Goal: Task Accomplishment & Management: Use online tool/utility

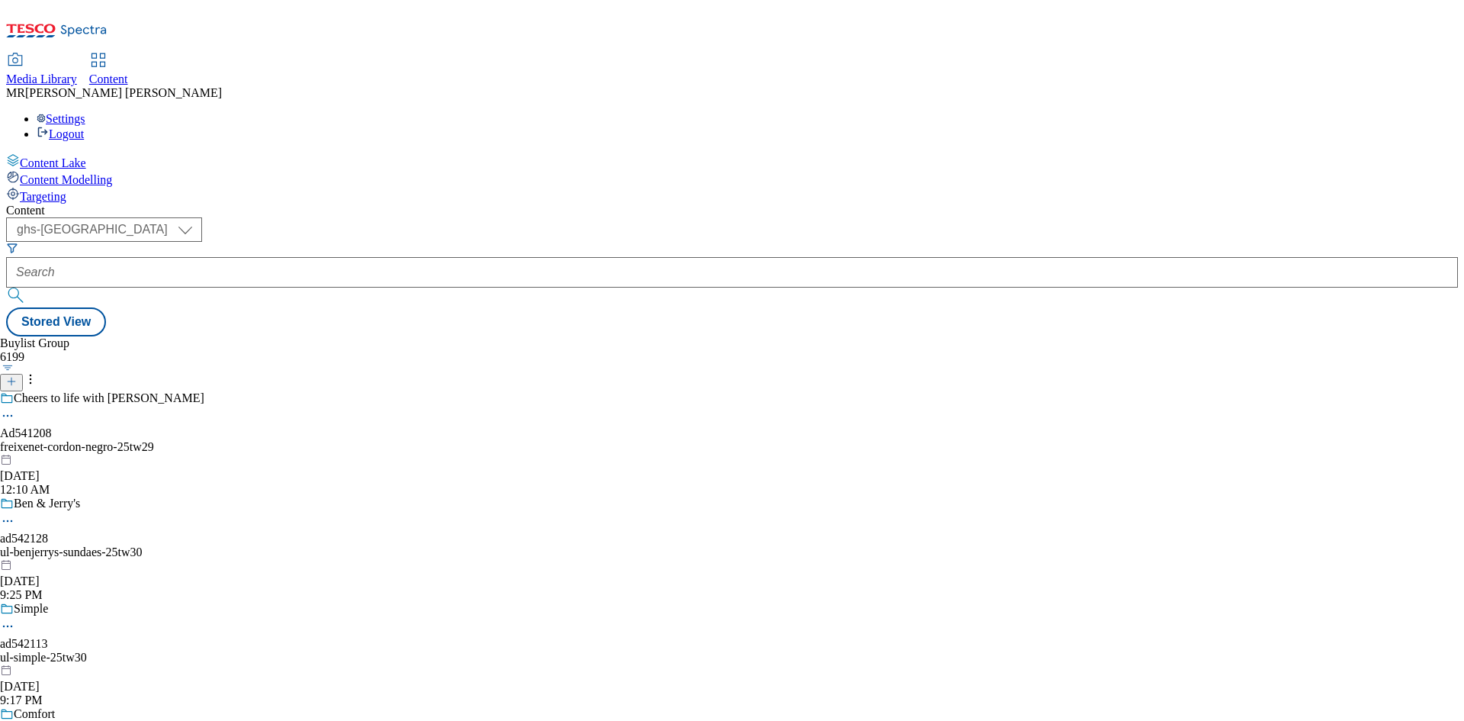
select select "ghs-uk"
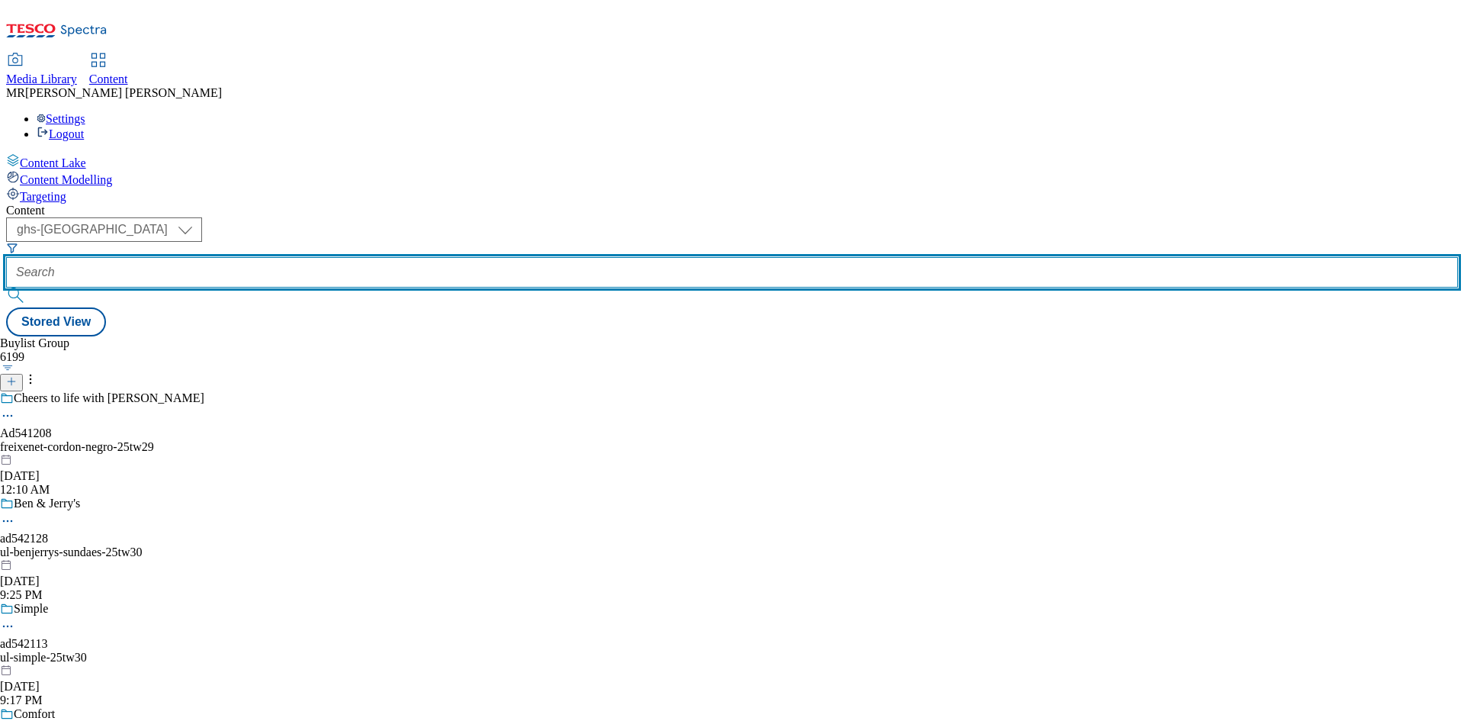
click at [361, 257] on input "text" at bounding box center [732, 272] width 1452 height 30
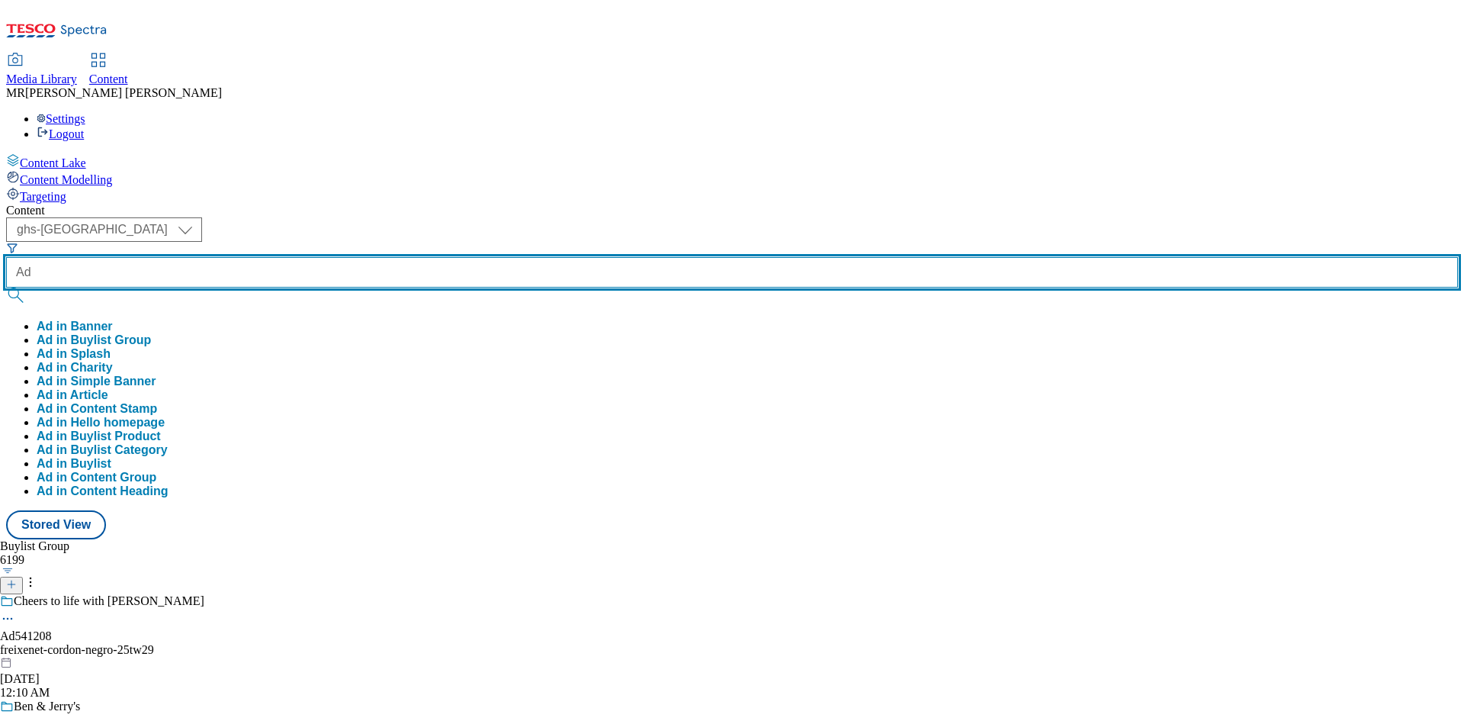
paste input "542146"
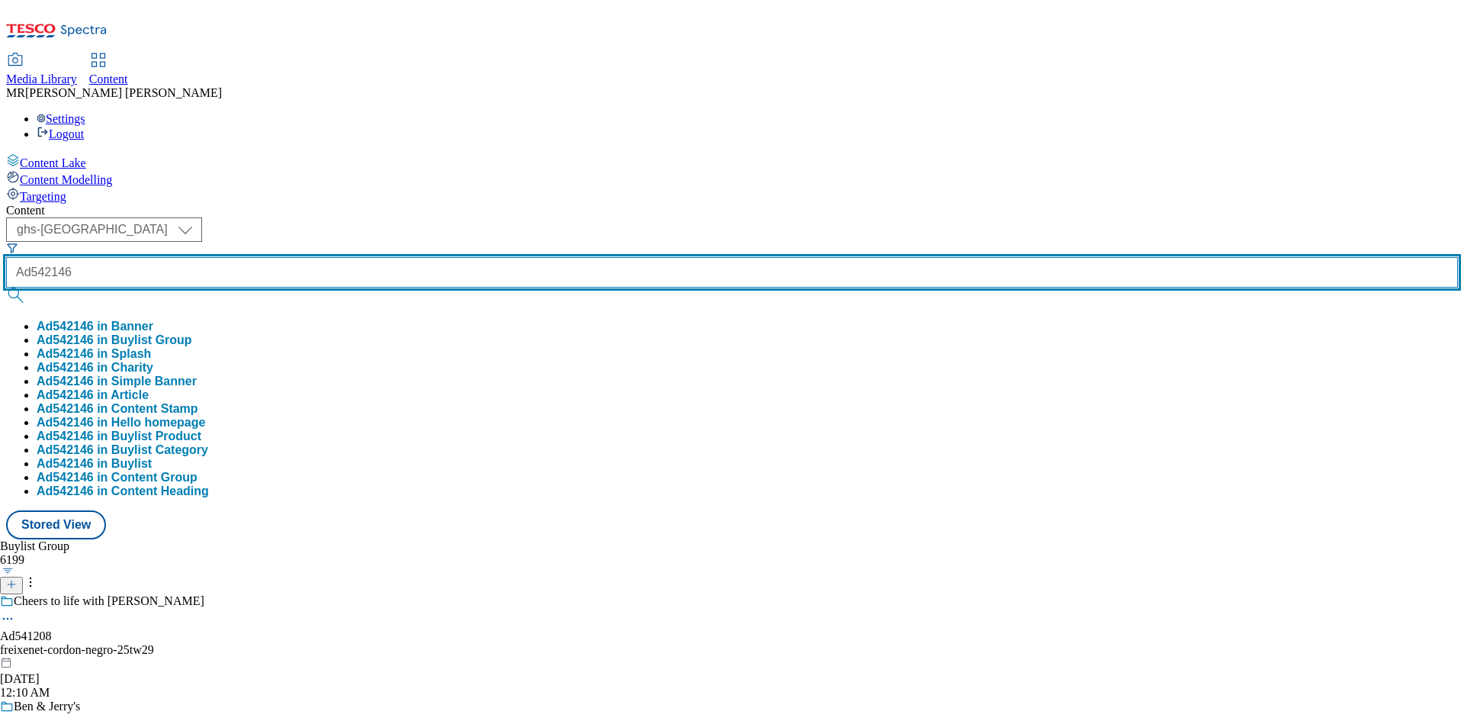
type input "Ad542146"
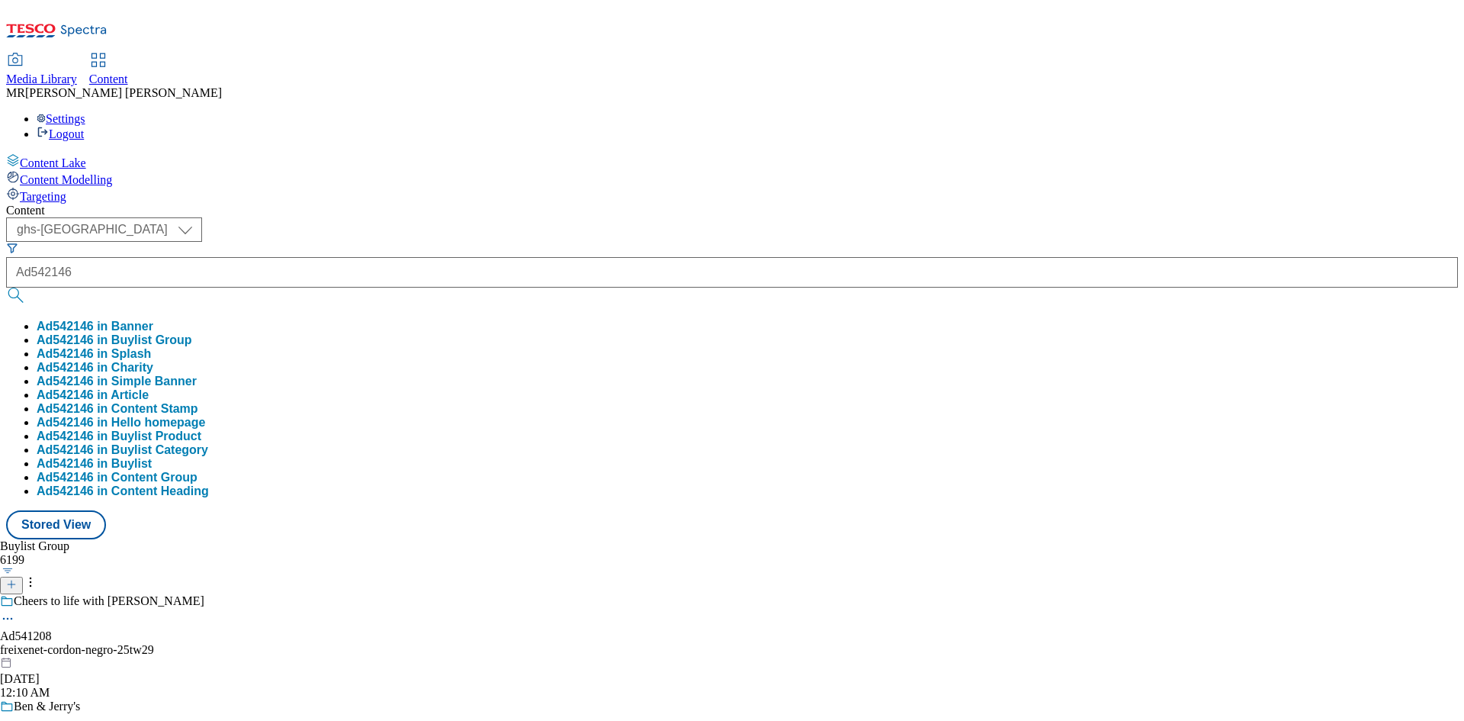
click at [192, 333] on button "Ad542146 in Buylist Group" at bounding box center [115, 340] width 156 height 14
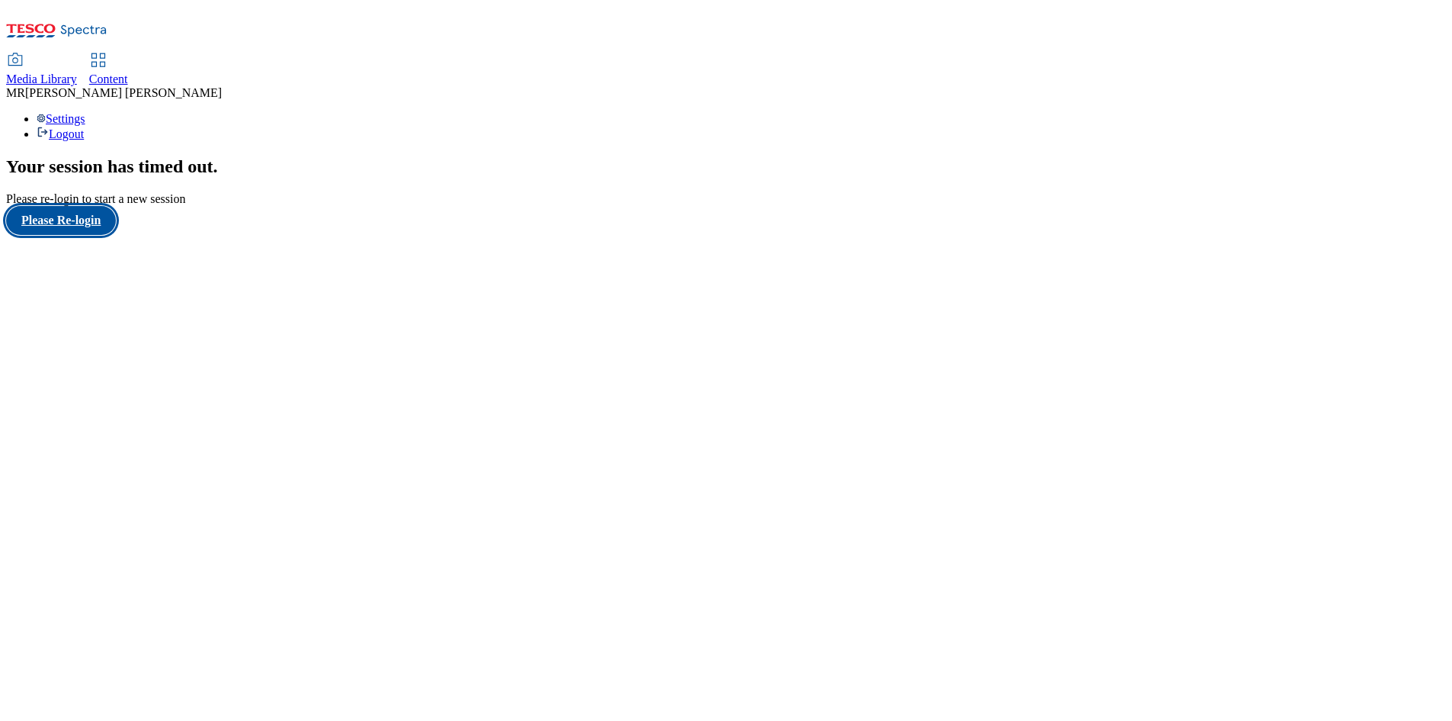
click at [77, 235] on button "Please Re-login" at bounding box center [61, 220] width 110 height 29
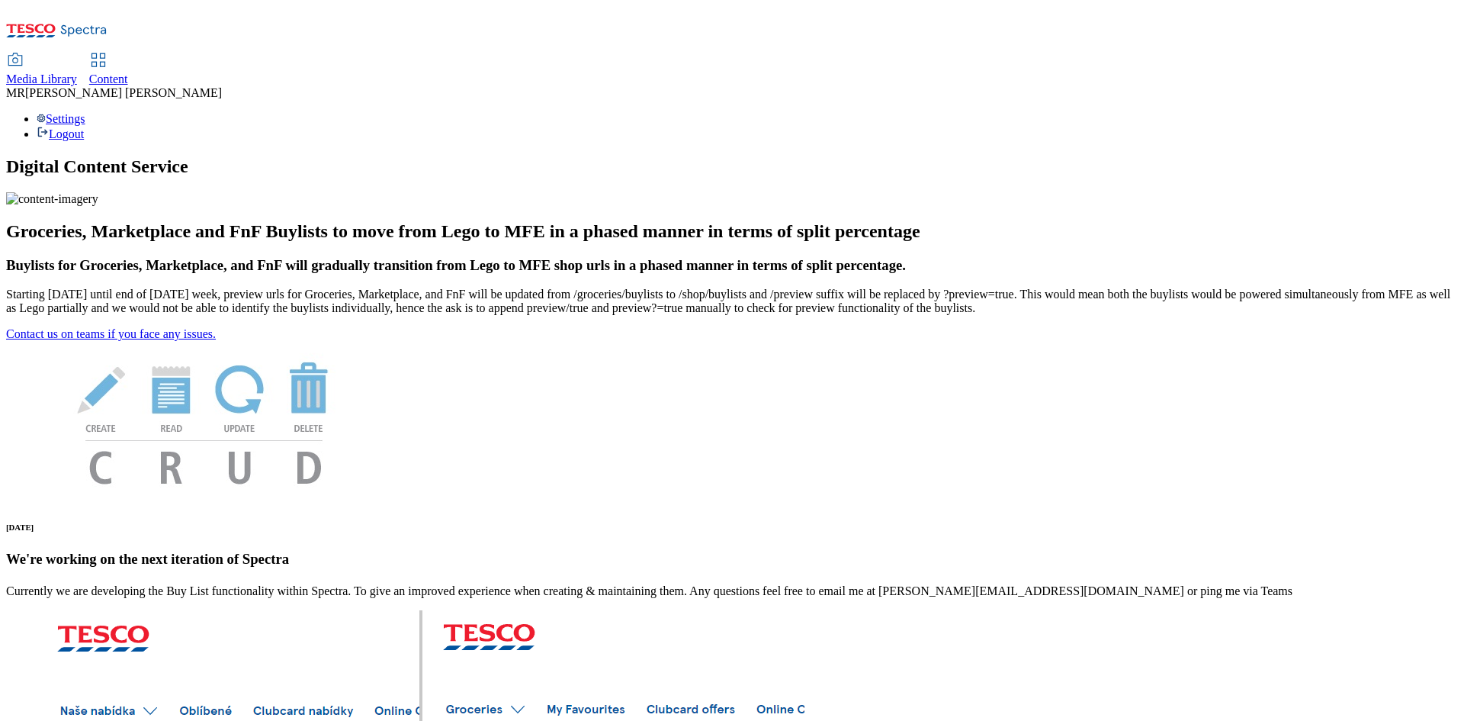
click at [128, 72] on span "Content" at bounding box center [108, 78] width 39 height 13
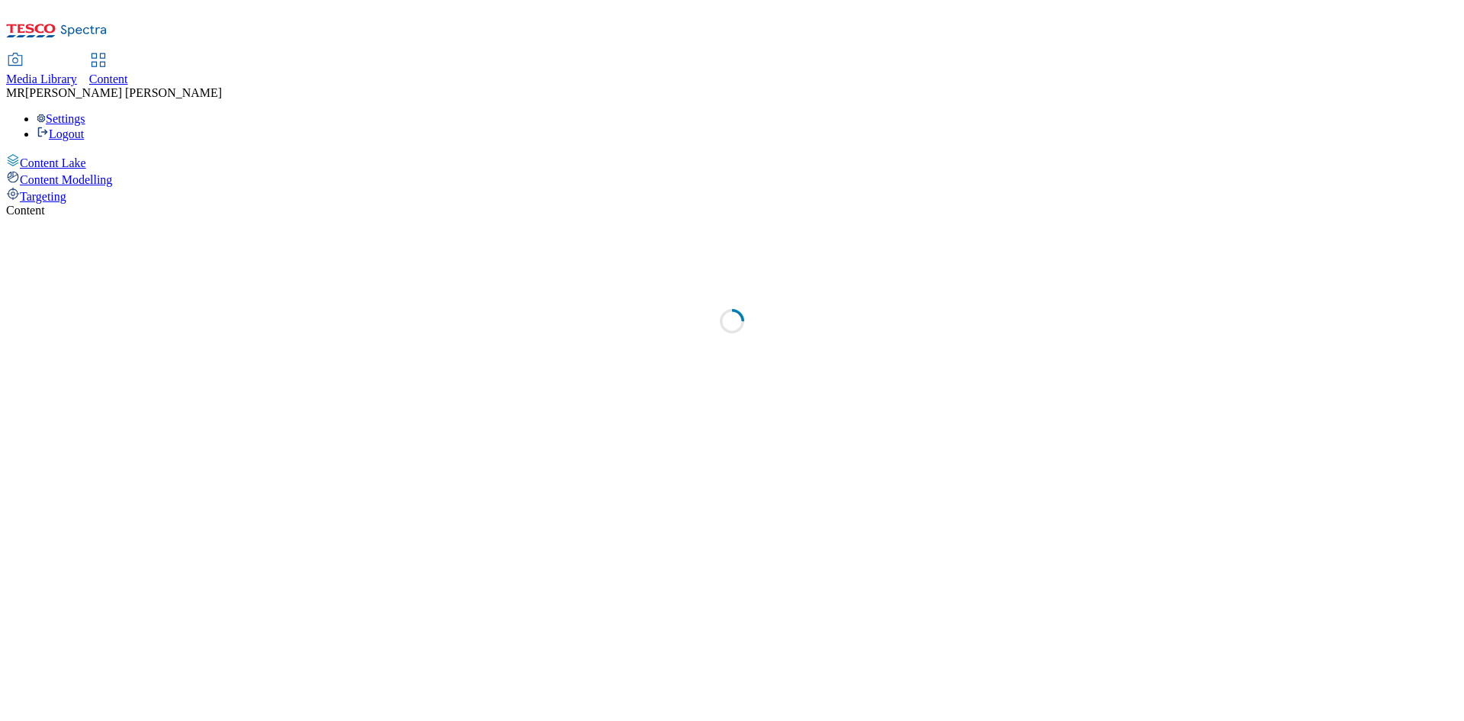
select select "ghs-uk"
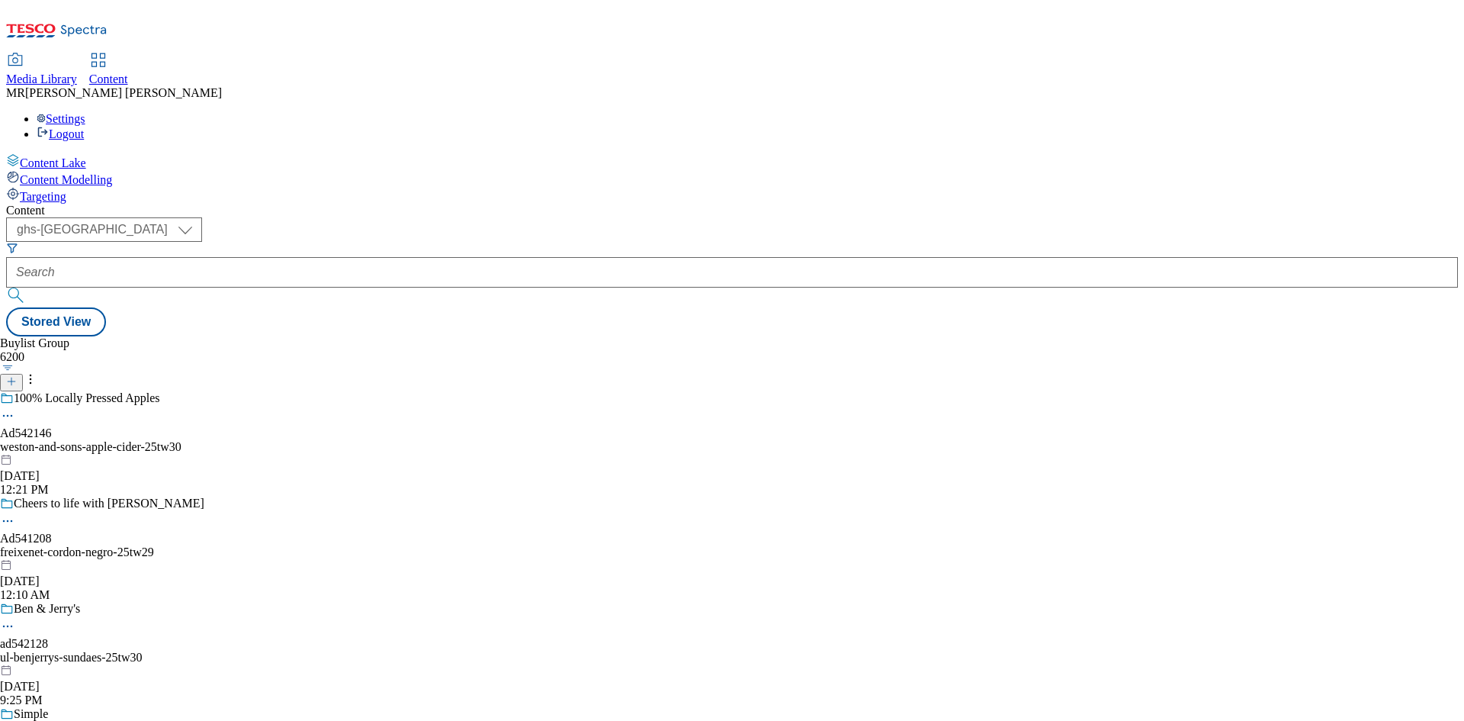
click at [294, 440] on div "weston-and-sons-apple-cider-25tw30" at bounding box center [147, 447] width 294 height 14
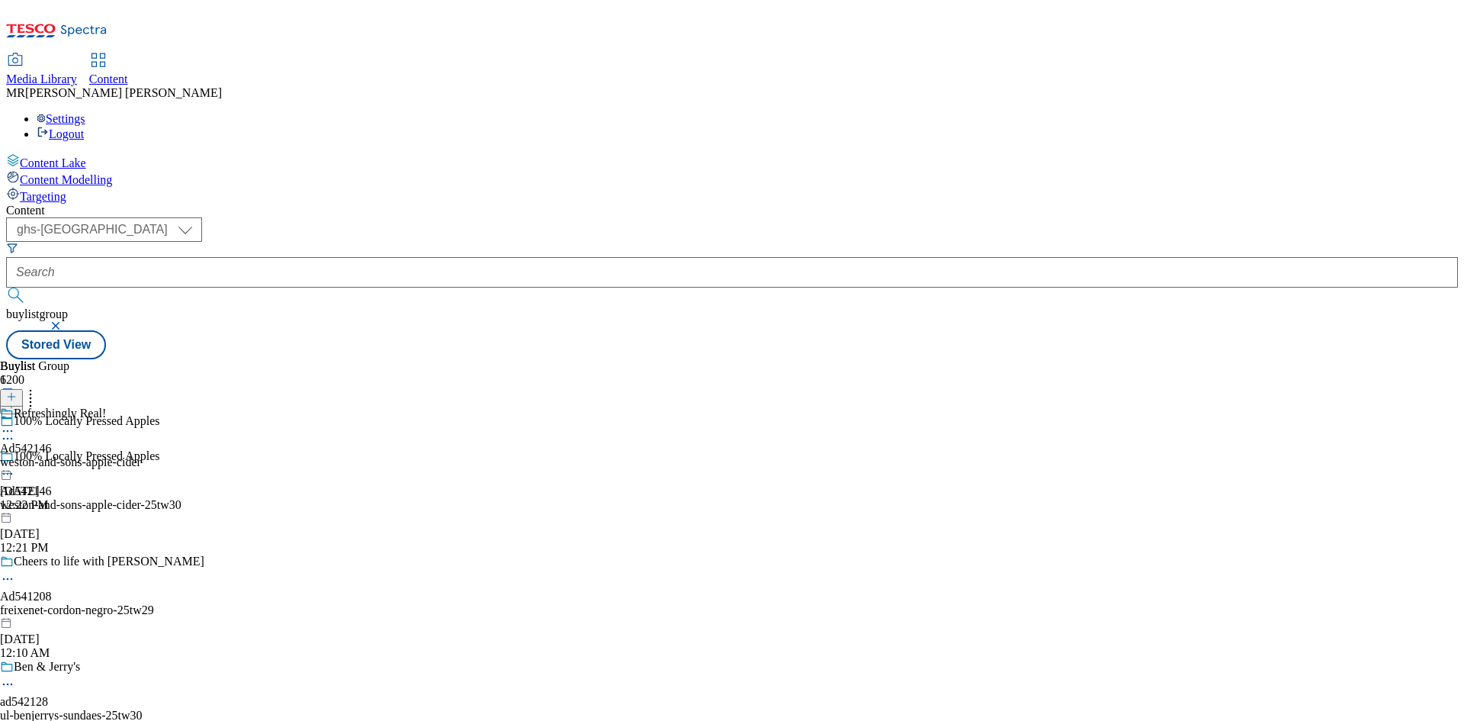
click at [294, 498] on div "weston-and-sons-apple-cider-25tw30" at bounding box center [147, 505] width 294 height 14
click at [141, 455] on div "weston-and-sons-apple-cider" at bounding box center [70, 462] width 141 height 14
click at [15, 458] on icon at bounding box center [7, 465] width 15 height 15
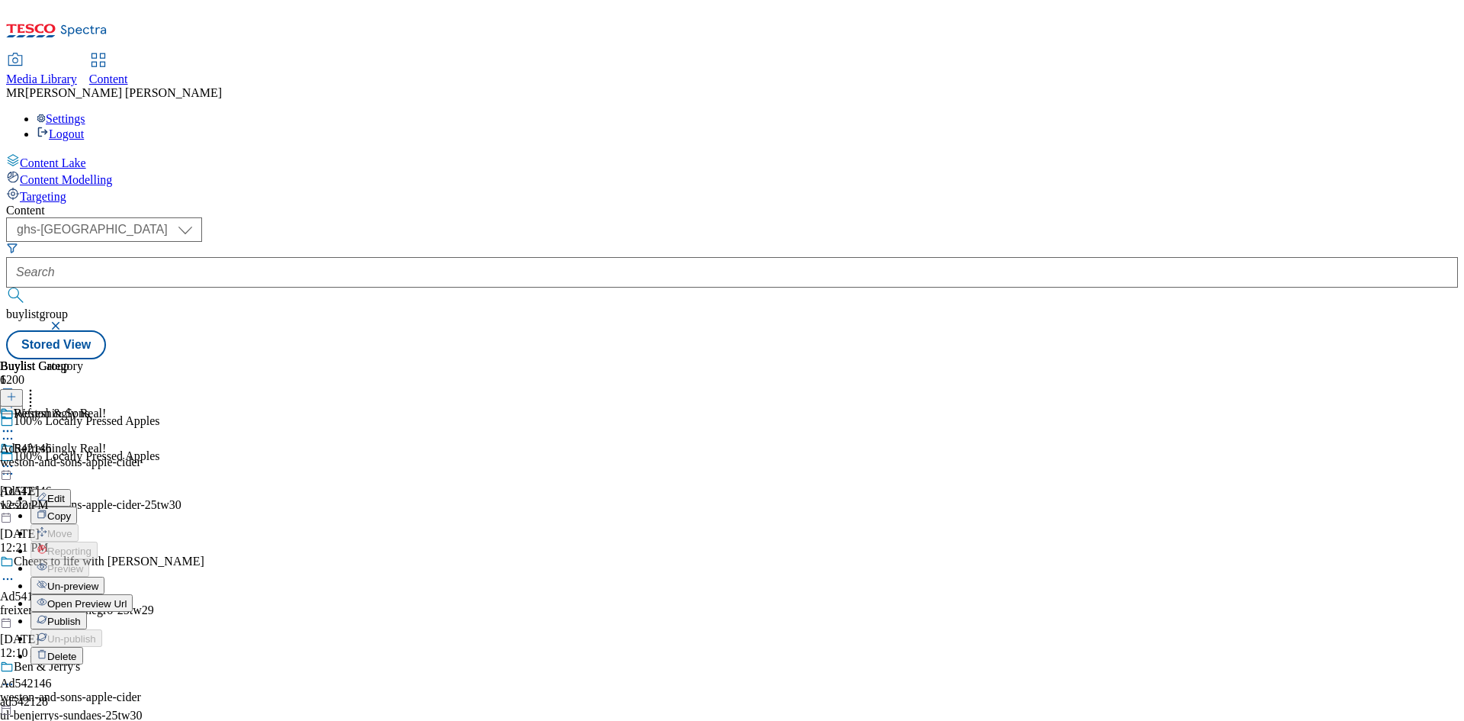
click at [127, 598] on span "Open Preview Url" at bounding box center [86, 603] width 79 height 11
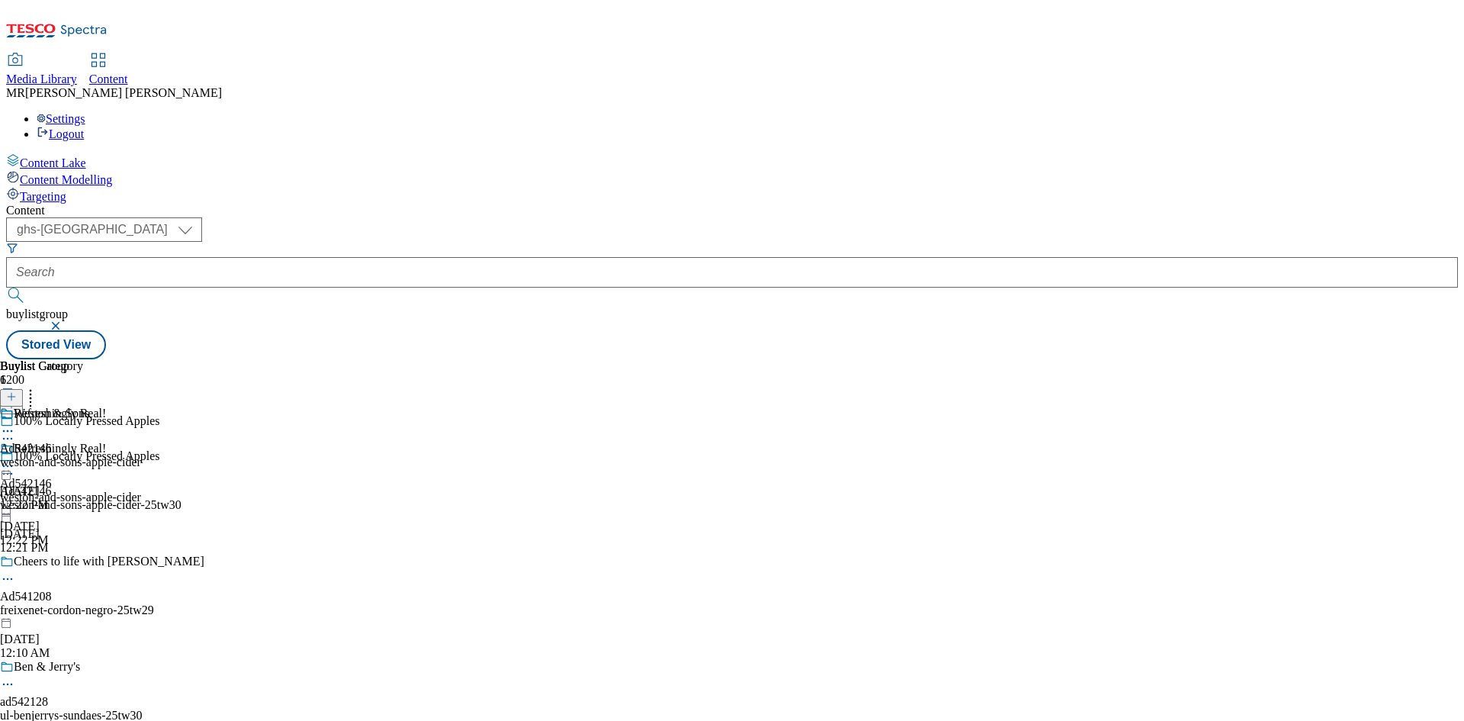
click at [15, 458] on icon at bounding box center [7, 465] width 15 height 15
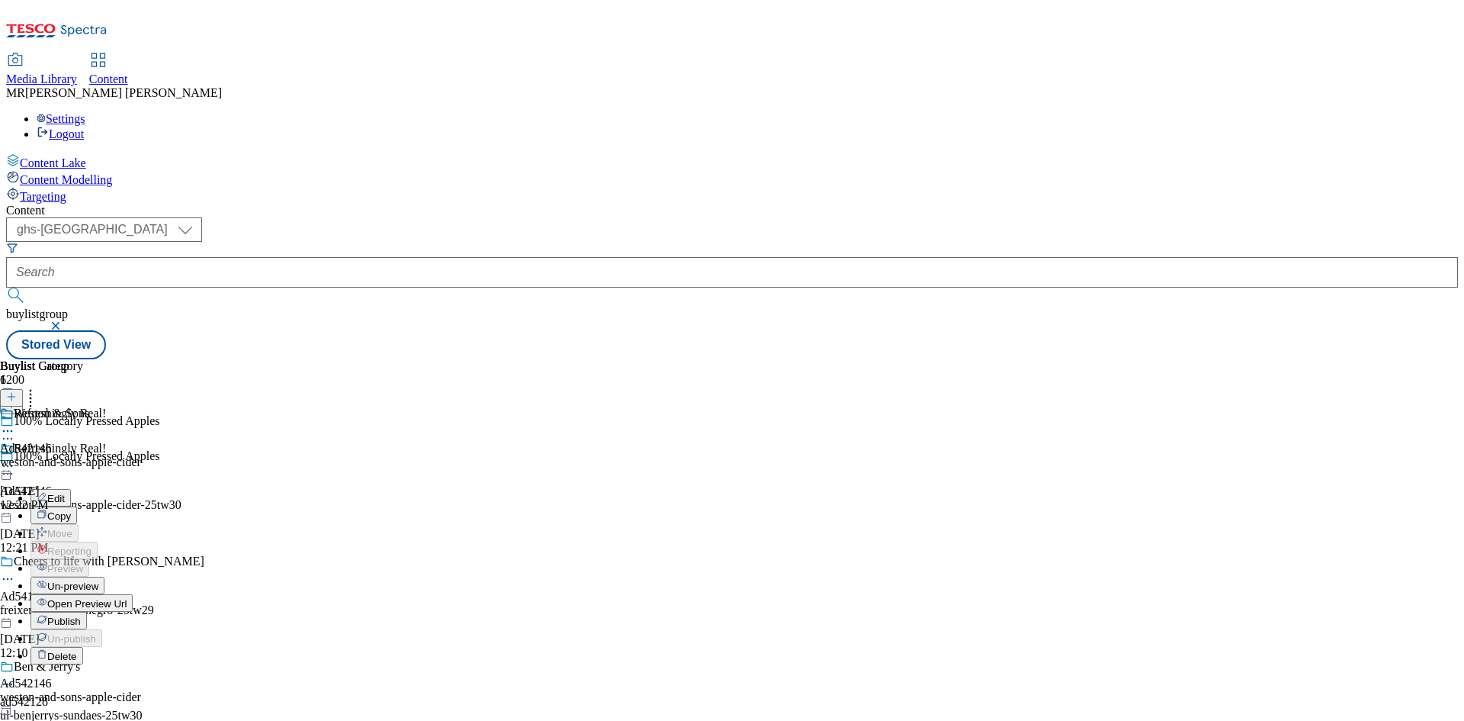
click at [81, 615] on span "Publish" at bounding box center [64, 620] width 34 height 11
